Goal: Navigation & Orientation: Understand site structure

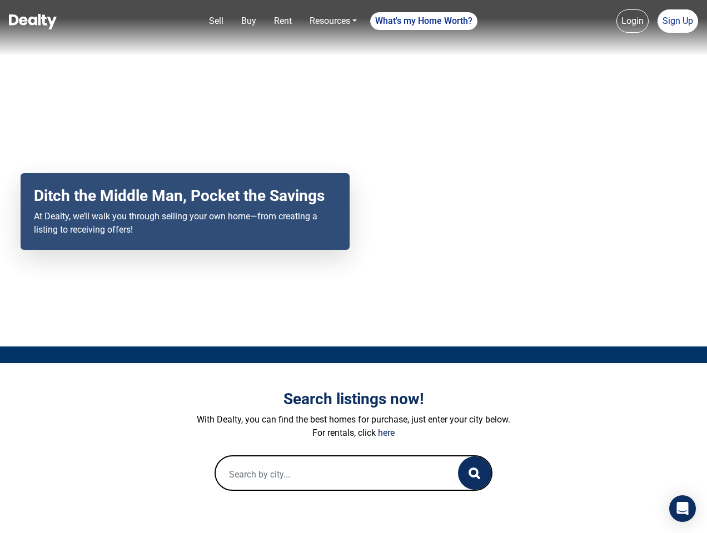
click at [353, 267] on div "Your browser does not support the video tag. Ditch the Middle Man, Pocket the S…" at bounding box center [353, 173] width 707 height 347
click at [216, 21] on link "Sell" at bounding box center [215, 21] width 23 height 22
click at [248, 21] on link "Buy" at bounding box center [249, 21] width 24 height 22
click at [283, 21] on link "Rent" at bounding box center [282, 21] width 27 height 22
click at [333, 21] on link "Resources" at bounding box center [333, 21] width 56 height 22
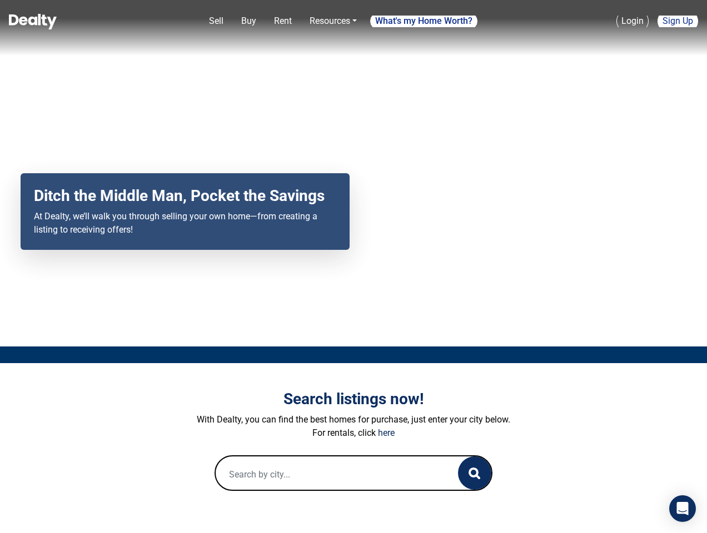
click at [424, 21] on link "What's my Home Worth?" at bounding box center [423, 21] width 107 height 18
click at [632, 21] on link "Login" at bounding box center [632, 20] width 32 height 23
click at [677, 21] on link "Sign Up" at bounding box center [677, 20] width 41 height 23
click at [474, 473] on icon "button" at bounding box center [474, 474] width 12 height 12
click at [682, 509] on icon "Open Intercom Messenger" at bounding box center [683, 508] width 12 height 13
